Goal: Information Seeking & Learning: Learn about a topic

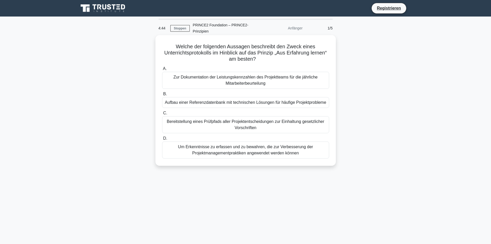
click at [231, 152] on font "Um Erkenntnisse zu erfassen und zu bewahren, die zur Verbesserung der Projektma…" at bounding box center [245, 149] width 135 height 11
click at [162, 140] on input "D. Um Erkenntnisse zu erfassen und zu bewahren, die zur Verbesserung der Projek…" at bounding box center [162, 138] width 0 height 3
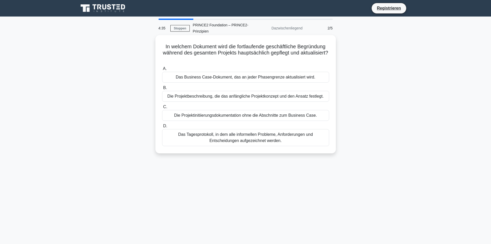
click at [249, 77] on font "Das Business Case-Dokument, das an jeder Phasengrenze aktualisiert wird." at bounding box center [246, 77] width 140 height 4
click at [162, 70] on input "A. Das Business Case-Dokument, das an jeder Phasengrenze aktualisiert wird." at bounding box center [162, 68] width 0 height 3
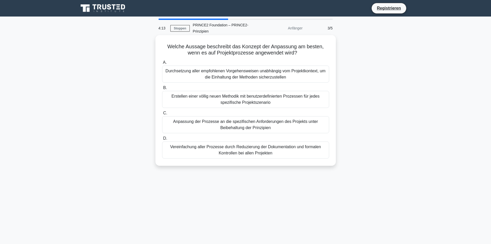
click at [235, 125] on font "Anpassung der Prozesse an die spezifischen Anforderungen des Projekts unter Bei…" at bounding box center [245, 124] width 145 height 11
click at [162, 115] on input "C. Anpassung der Prozesse an die spezifischen Anforderungen des Projekts unter …" at bounding box center [162, 112] width 0 height 3
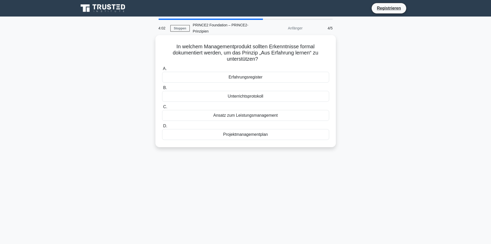
click at [252, 77] on font "Erfahrungsregister" at bounding box center [246, 77] width 34 height 4
click at [162, 70] on input "A. Erfahrungsregister" at bounding box center [162, 68] width 0 height 3
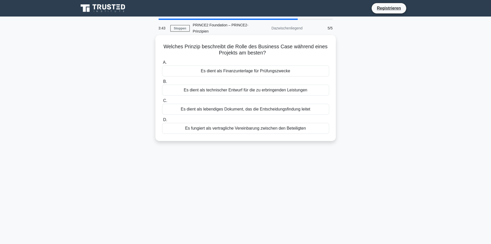
click at [233, 110] on font "Es dient als lebendiges Dokument, das die Entscheidungsfindung leitet" at bounding box center [246, 109] width 130 height 4
click at [162, 102] on input "C. Es dient als lebendiges Dokument, das die Entscheidungsfindung leitet" at bounding box center [162, 100] width 0 height 3
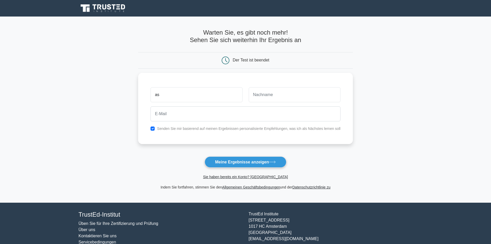
type input "as"
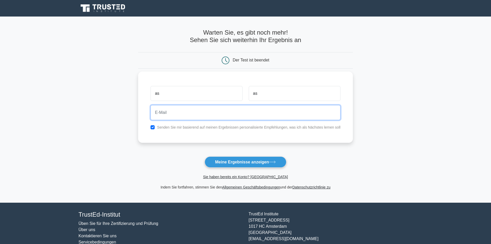
click at [179, 114] on input "email" at bounding box center [245, 112] width 190 height 15
paste input "[EMAIL_ADDRESS][DOMAIN_NAME]"
type input "[EMAIL_ADDRESS][DOMAIN_NAME]"
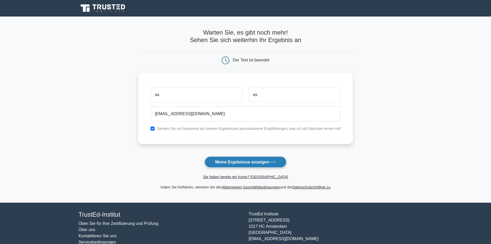
click at [244, 162] on font "Meine Ergebnisse anzeigen" at bounding box center [242, 162] width 54 height 4
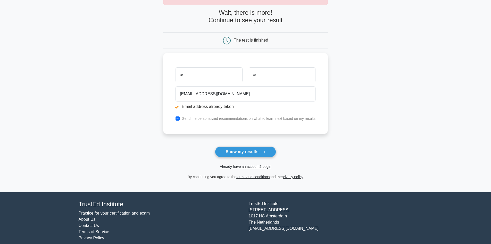
scroll to position [45, 0]
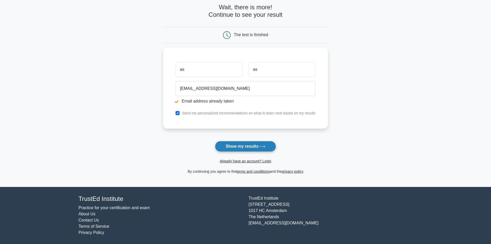
click at [244, 146] on button "Show my results" at bounding box center [245, 146] width 61 height 11
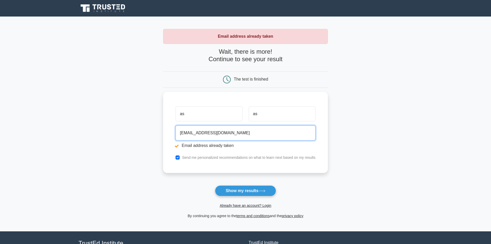
drag, startPoint x: 218, startPoint y: 132, endPoint x: 127, endPoint y: 130, distance: 91.2
click at [130, 130] on main "Email address already taken Wait, there is more! Continue to see your result Th…" at bounding box center [245, 123] width 491 height 214
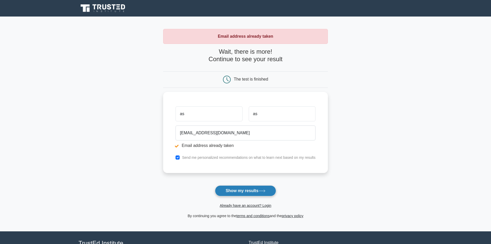
click at [249, 190] on button "Show my results" at bounding box center [245, 190] width 61 height 11
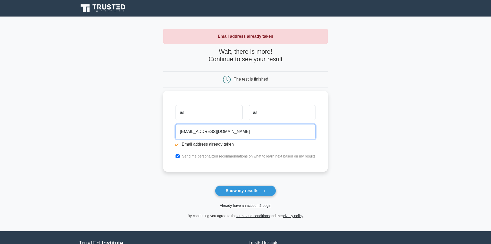
click at [199, 132] on input "dikox56585@ahvin.com" at bounding box center [245, 131] width 140 height 15
type input "dikox5658@ahvin.com"
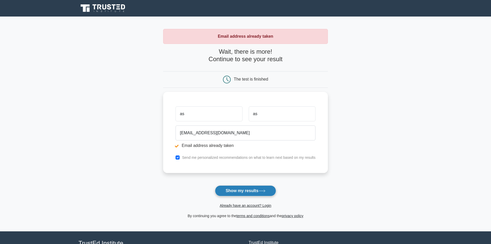
click at [241, 188] on button "Show my results" at bounding box center [245, 190] width 61 height 11
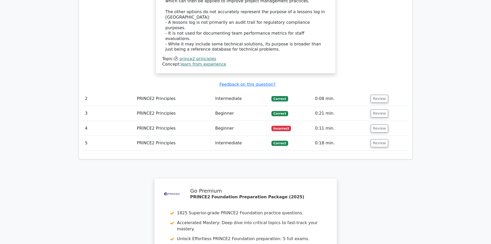
scroll to position [567, 0]
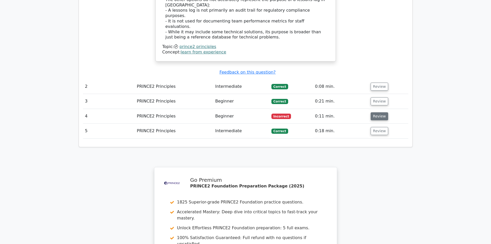
click at [380, 112] on button "Review" at bounding box center [380, 116] width 18 height 8
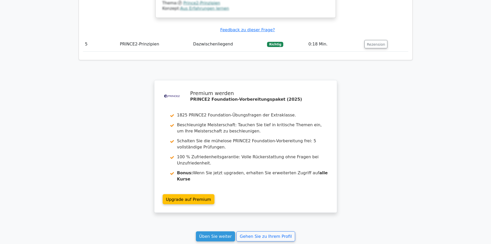
scroll to position [973, 0]
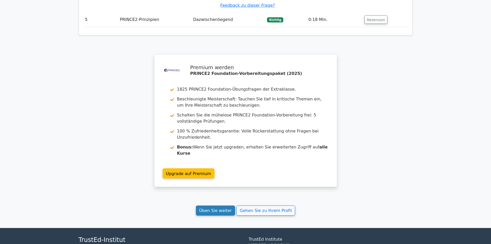
click at [216, 208] on font "Üben Sie weiter" at bounding box center [215, 210] width 33 height 5
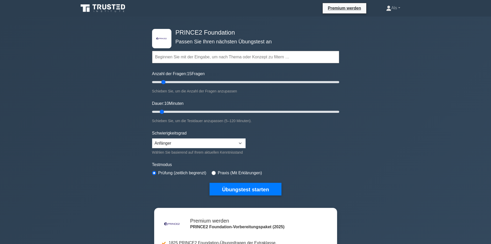
drag, startPoint x: 158, startPoint y: 82, endPoint x: 165, endPoint y: 82, distance: 6.7
type input "15"
click at [165, 82] on input "Anzahl der Fragen: 15 Fragen" at bounding box center [245, 82] width 187 height 6
drag, startPoint x: 163, startPoint y: 112, endPoint x: 167, endPoint y: 112, distance: 4.4
type input "15"
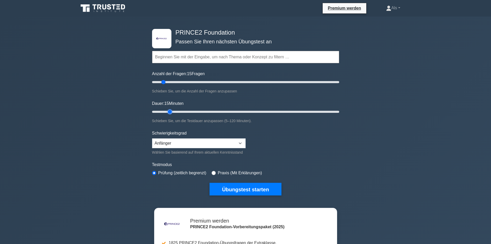
click at [167, 112] on input "Dauer: 15 Minuten" at bounding box center [245, 111] width 187 height 6
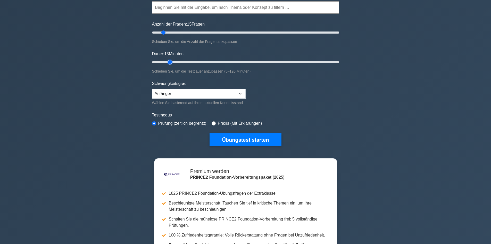
scroll to position [77, 0]
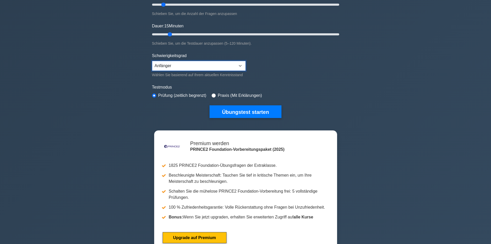
click at [242, 64] on select "Anfänger Dazwischenliegend Experte" at bounding box center [199, 66] width 94 height 10
click at [213, 95] on input "radio" at bounding box center [214, 95] width 4 height 4
radio input "true"
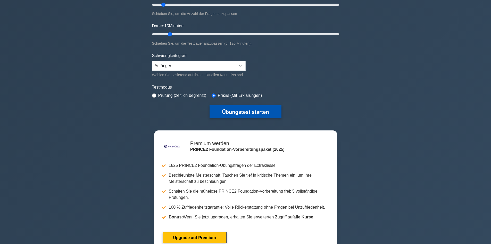
click at [240, 110] on font "Übungstest starten" at bounding box center [245, 112] width 47 height 6
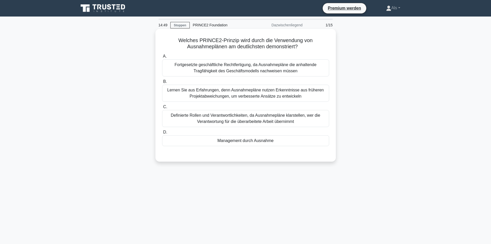
click at [245, 142] on font "Management durch Ausnahme" at bounding box center [245, 140] width 56 height 4
click at [162, 134] on input "D. Management durch Ausnahme" at bounding box center [162, 131] width 0 height 3
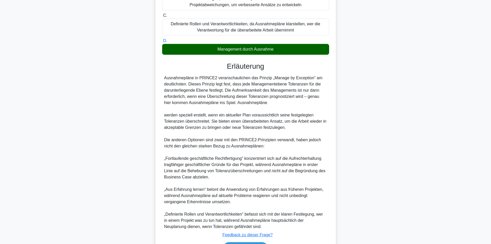
scroll to position [125, 0]
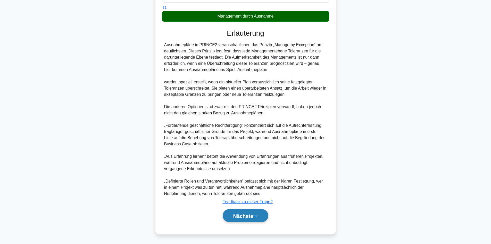
click at [245, 215] on font "Nächste" at bounding box center [243, 216] width 20 height 6
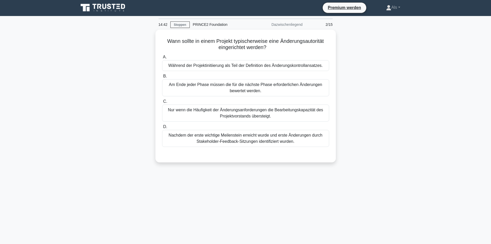
scroll to position [0, 0]
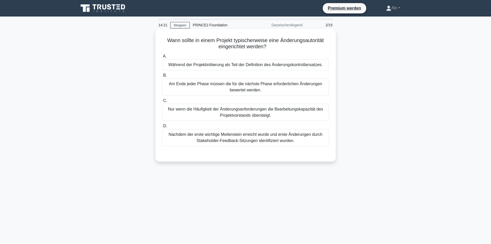
click at [280, 66] on font "Während der Projektinitiierung als Teil der Definition des Änderungskontrollans…" at bounding box center [245, 64] width 154 height 4
click at [162, 58] on input "A. Während der Projektinitiierung als Teil der Definition des Änderungskontroll…" at bounding box center [162, 56] width 0 height 3
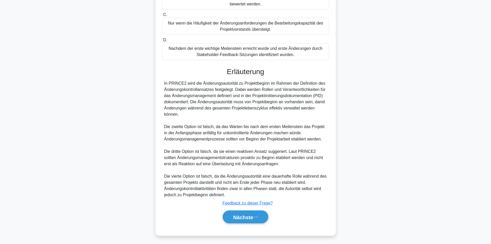
scroll to position [88, 0]
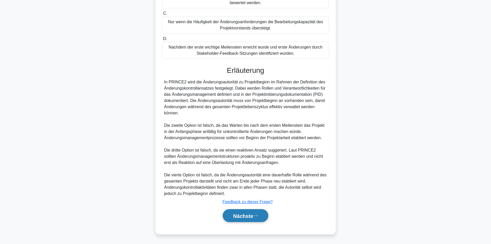
click at [243, 218] on font "Nächste" at bounding box center [243, 216] width 20 height 6
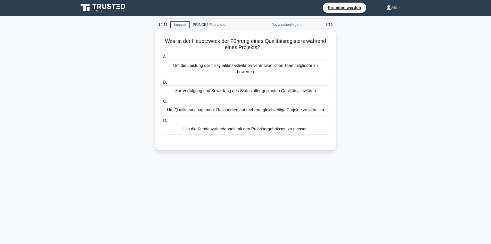
scroll to position [0, 0]
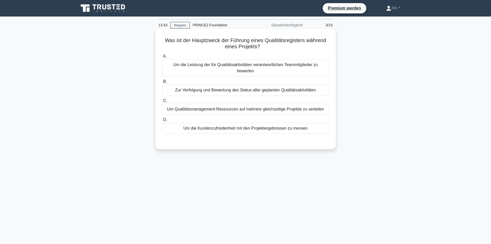
click at [273, 90] on font "Zur Verfolgung und Bewertung des Status aller geplanten Qualitätsaktivitäten" at bounding box center [245, 90] width 141 height 4
click at [162, 83] on input "B. Zur Verfolgung und Bewertung des Status aller geplanten Qualitätsaktivitäten" at bounding box center [162, 81] width 0 height 3
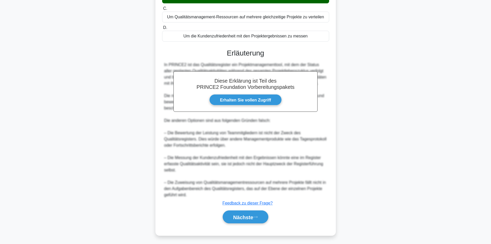
scroll to position [94, 0]
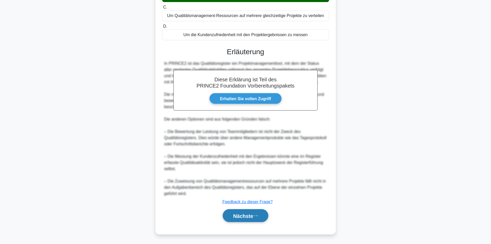
click at [248, 214] on font "Nächste" at bounding box center [243, 216] width 20 height 6
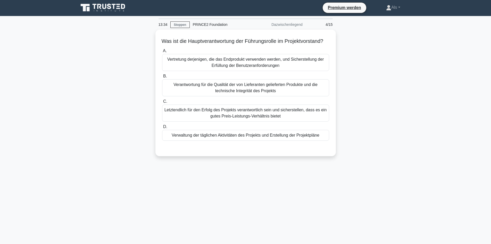
scroll to position [0, 0]
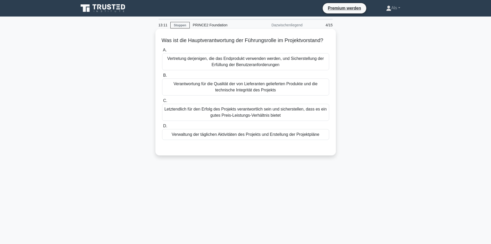
click at [250, 67] on font "Vertretung derjenigen, die das Endprodukt verwenden werden, und Sicherstellung …" at bounding box center [245, 61] width 157 height 11
click at [162, 52] on input "A. Vertretung derjenigen, die das Endprodukt verwenden werden, und Sicherstellu…" at bounding box center [162, 49] width 0 height 3
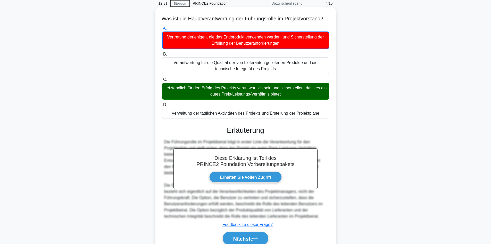
scroll to position [51, 0]
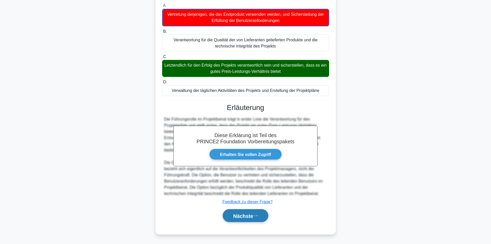
click at [244, 215] on font "Nächste" at bounding box center [243, 216] width 20 height 6
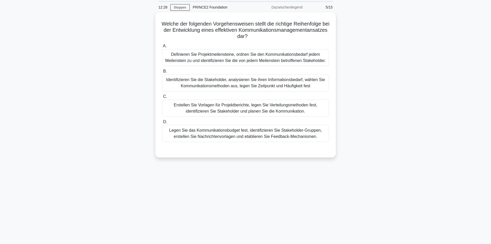
scroll to position [0, 0]
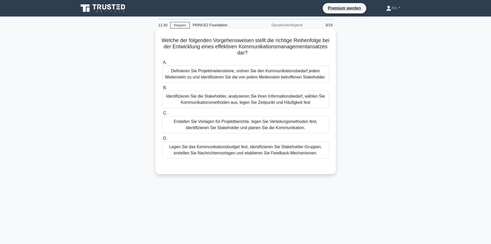
click at [290, 100] on font "Identifizieren Sie die Stakeholder, analysieren Sie ihren Informationsbedarf, w…" at bounding box center [245, 99] width 159 height 11
click at [162, 89] on input "B. Identifizieren Sie die Stakeholder, analysieren Sie ihren Informationsbedarf…" at bounding box center [162, 87] width 0 height 3
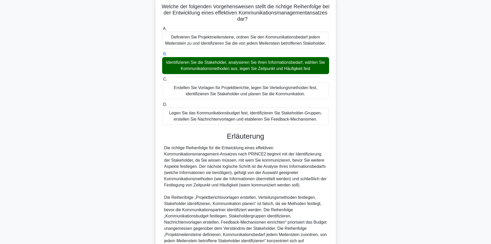
scroll to position [106, 0]
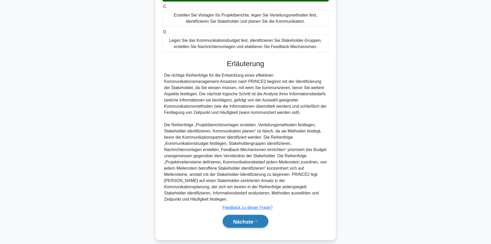
click at [252, 218] on font "Nächste" at bounding box center [243, 221] width 20 height 6
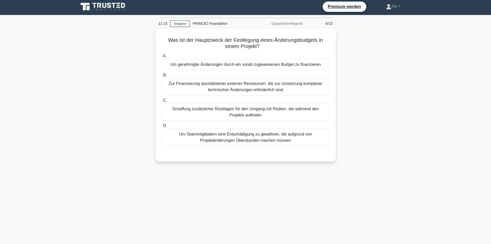
scroll to position [0, 0]
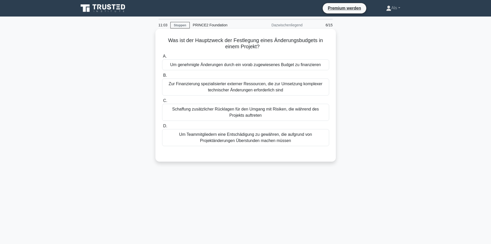
click at [228, 64] on font "Um genehmigte Änderungen durch ein vorab zugewiesenes Budget zu finanzieren" at bounding box center [245, 64] width 150 height 4
click at [162, 58] on input "A. Um genehmigte Änderungen durch ein vorab zugewiesenes Budget zu finanzieren" at bounding box center [162, 56] width 0 height 3
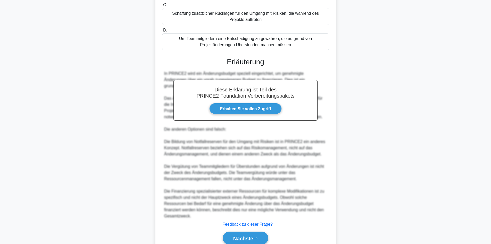
scroll to position [119, 0]
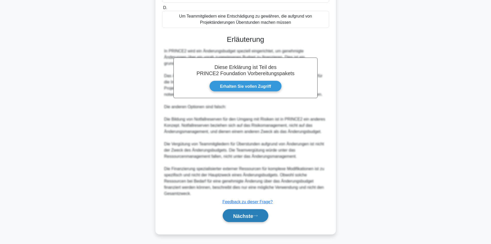
click at [244, 213] on font "Nächste" at bounding box center [243, 216] width 20 height 6
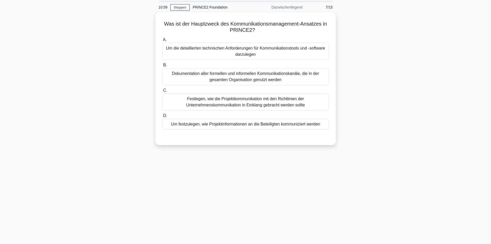
scroll to position [0, 0]
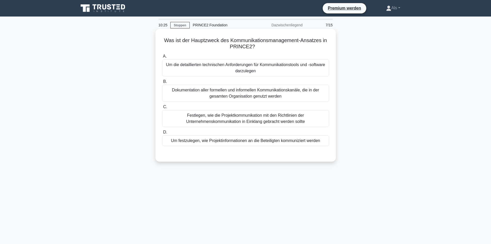
click at [275, 72] on font "Um die detaillierten technischen Anforderungen für Kommunikationstools und -sof…" at bounding box center [245, 68] width 162 height 12
click at [162, 58] on input "A. Um die detaillierten technischen Anforderungen für Kommunikationstools und -…" at bounding box center [162, 56] width 0 height 3
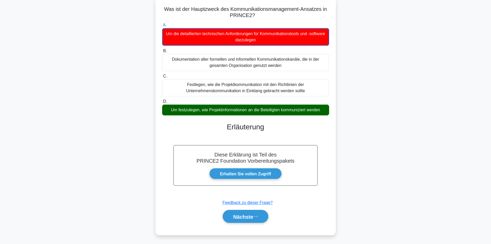
scroll to position [35, 0]
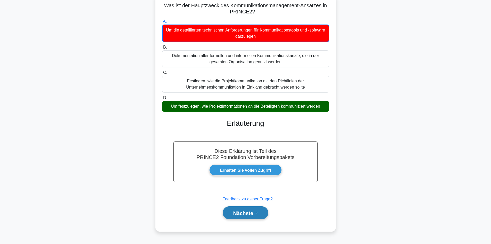
click at [244, 215] on font "Nächste" at bounding box center [243, 213] width 20 height 6
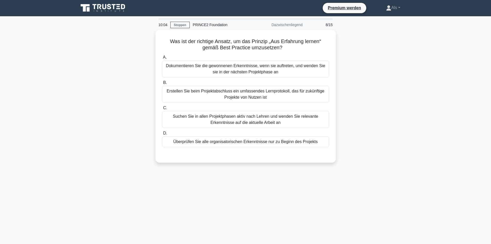
scroll to position [0, 0]
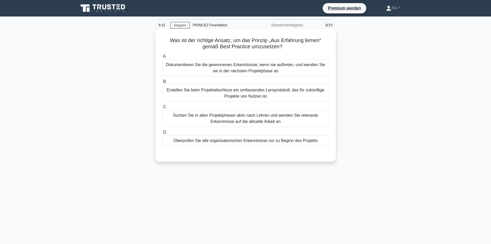
click at [225, 65] on font "Dokumentieren Sie die gewonnenen Erkenntnisse, wenn sie auftreten, und wenden S…" at bounding box center [245, 67] width 159 height 11
click at [162, 58] on input "A. Dokumentieren Sie die gewonnenen Erkenntnisse, wenn sie auftreten, und wende…" at bounding box center [162, 56] width 0 height 3
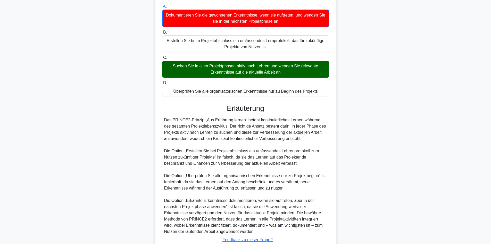
scroll to position [88, 0]
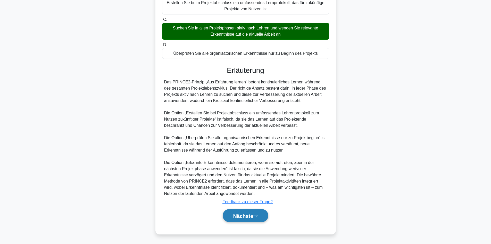
click at [249, 216] on font "Nächste" at bounding box center [243, 216] width 20 height 6
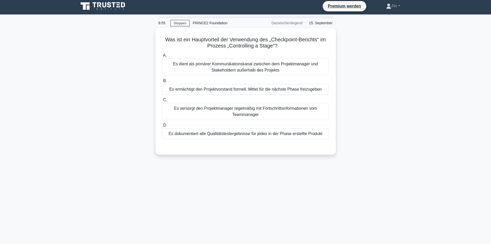
scroll to position [0, 0]
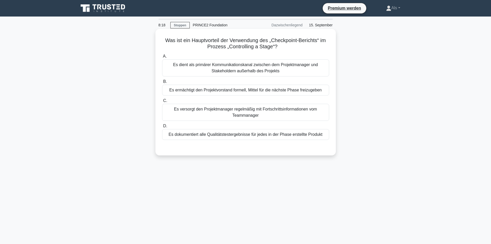
click at [294, 91] on font "Es ermächtigt den Projektvorstand formell, Mittel für die nächste Phase freizug…" at bounding box center [245, 90] width 152 height 4
click at [162, 83] on input "B. Es ermächtigt den Projektvorstand formell, Mittel für die nächste Phase frei…" at bounding box center [162, 81] width 0 height 3
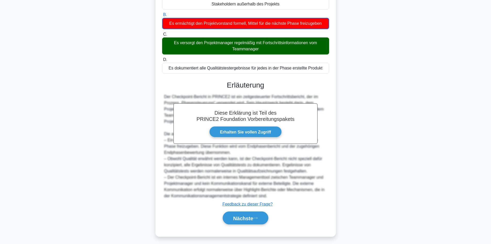
scroll to position [70, 0]
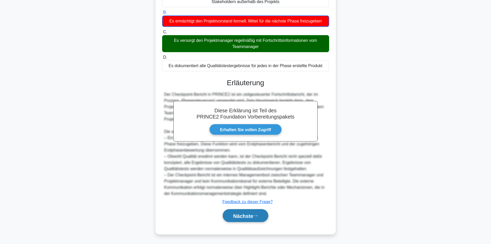
click at [240, 215] on font "Nächste" at bounding box center [243, 216] width 20 height 6
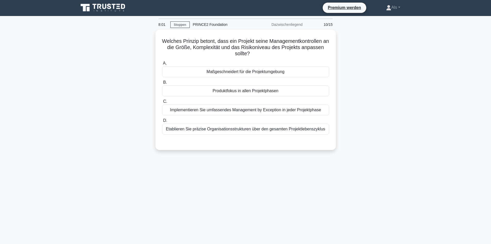
scroll to position [0, 0]
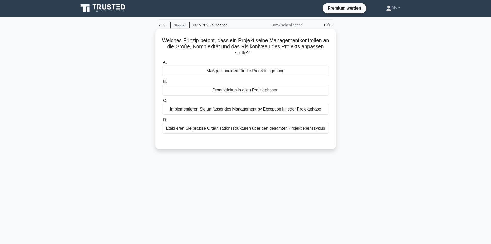
click at [291, 71] on div "Maßgeschneidert für die Projektumgebung" at bounding box center [245, 70] width 167 height 11
click at [162, 64] on input "A. Maßgeschneidert für die Projektumgebung" at bounding box center [162, 62] width 0 height 3
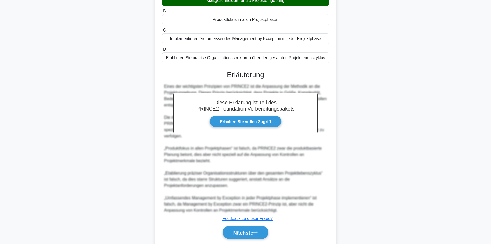
scroll to position [88, 0]
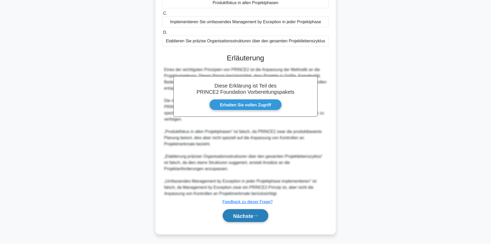
click at [238, 216] on font "Nächste" at bounding box center [243, 216] width 20 height 6
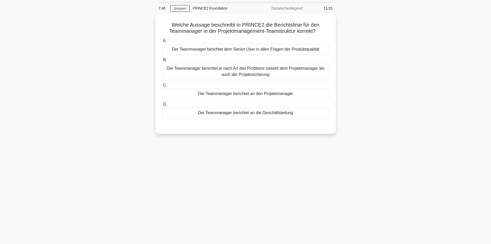
scroll to position [0, 0]
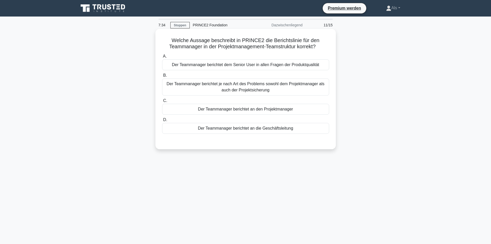
click at [256, 109] on font "Der Teammanager berichtet an den Projektmanager" at bounding box center [245, 109] width 95 height 4
click at [162, 102] on input "C. Der Teammanager berichtet an den Projektmanager" at bounding box center [162, 100] width 0 height 3
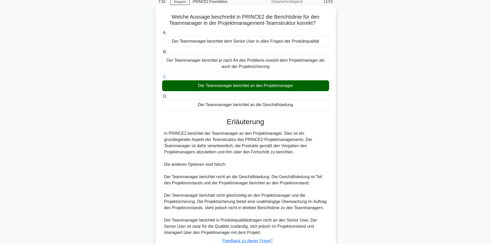
scroll to position [63, 0]
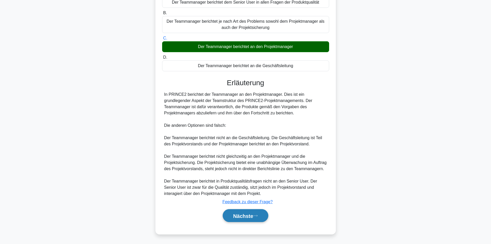
click at [242, 219] on button "Nächste" at bounding box center [246, 215] width 46 height 13
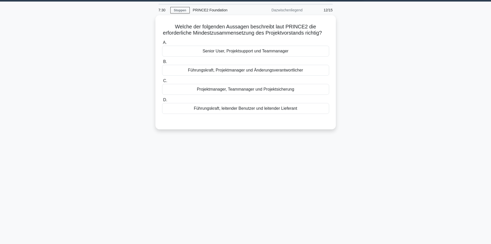
scroll to position [0, 0]
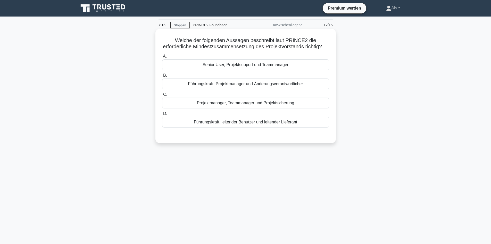
click at [251, 124] on font "Führungskraft, leitender Benutzer und leitender Lieferant" at bounding box center [245, 122] width 103 height 4
click at [162, 115] on input "D. Führungskraft, leitender Benutzer und leitender Lieferant" at bounding box center [162, 113] width 0 height 3
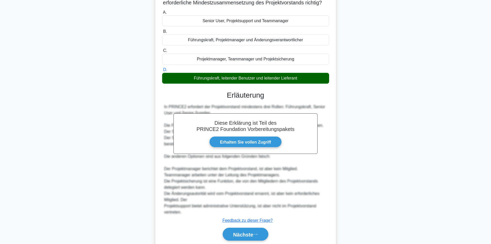
scroll to position [69, 0]
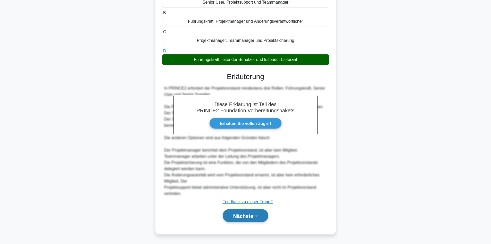
click at [246, 216] on font "Nächste" at bounding box center [243, 216] width 20 height 6
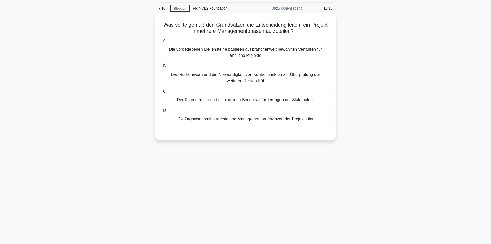
scroll to position [0, 0]
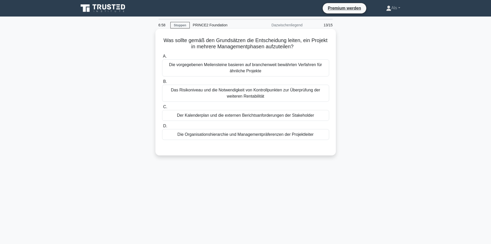
click at [248, 94] on font "Das Risikoniveau und die Notwendigkeit von Kontrollpunkten zur Überprüfung der …" at bounding box center [245, 93] width 149 height 11
click at [162, 83] on input "B. Das Risikoniveau und die Notwendigkeit von Kontrollpunkten zur Überprüfung d…" at bounding box center [162, 81] width 0 height 3
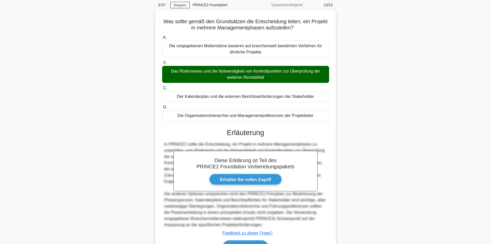
scroll to position [51, 0]
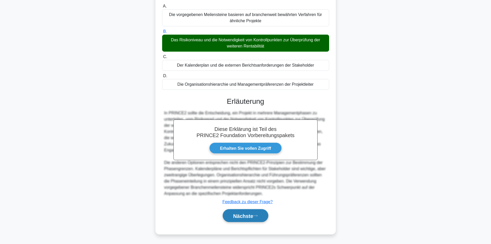
click at [241, 216] on font "Nächste" at bounding box center [243, 216] width 20 height 6
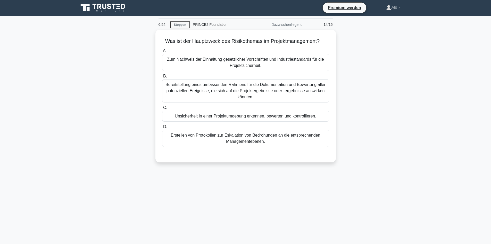
scroll to position [0, 0]
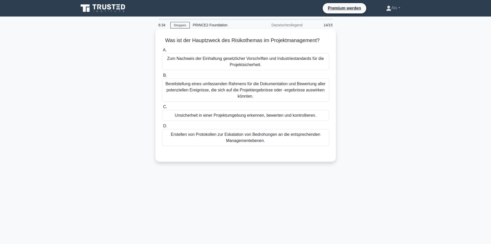
click at [249, 115] on font "Unsicherheit in einer Projektumgebung erkennen, bewerten und kontrollieren." at bounding box center [245, 115] width 141 height 4
click at [162, 108] on input "C. Unsicherheit in einer Projektumgebung erkennen, bewerten und kontrollieren." at bounding box center [162, 106] width 0 height 3
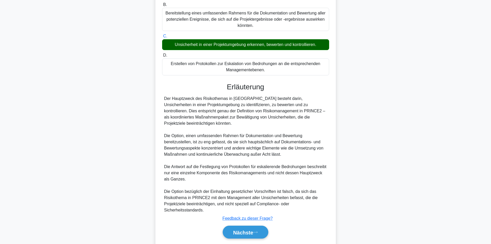
scroll to position [88, 0]
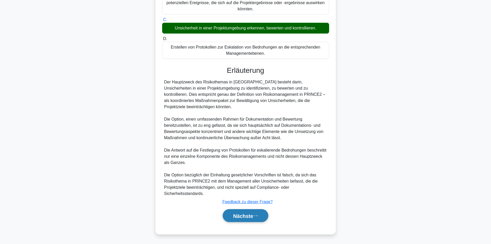
click at [248, 216] on font "Nächste" at bounding box center [243, 216] width 20 height 6
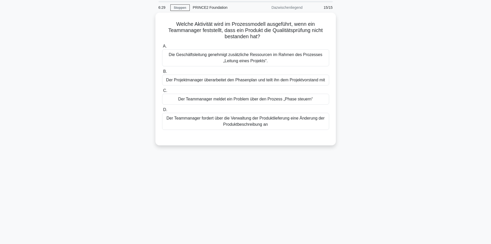
scroll to position [0, 0]
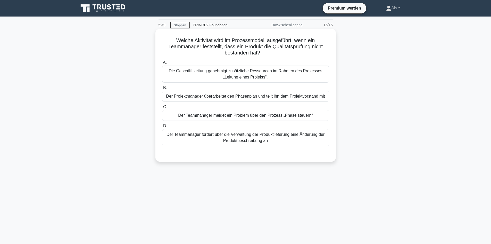
click at [246, 117] on font "Der Teammanager meldet ein Problem über den Prozess „Phase steuern“" at bounding box center [245, 115] width 135 height 4
click at [162, 108] on input "C. Der Teammanager meldet ein Problem über den Prozess „Phase steuern“" at bounding box center [162, 106] width 0 height 3
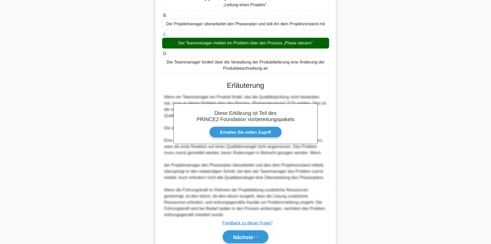
scroll to position [94, 0]
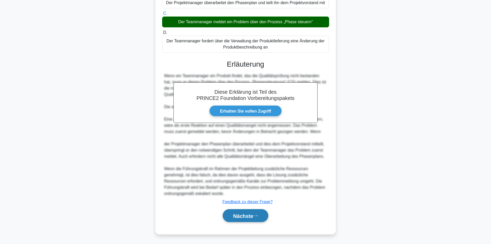
click at [246, 216] on font "Nächste" at bounding box center [243, 216] width 20 height 6
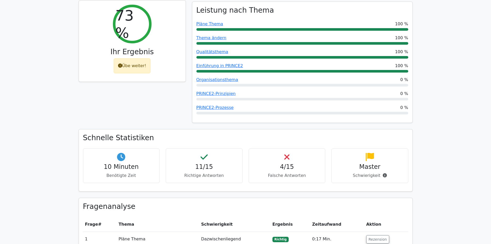
scroll to position [206, 0]
